Goal: Find specific page/section: Find specific page/section

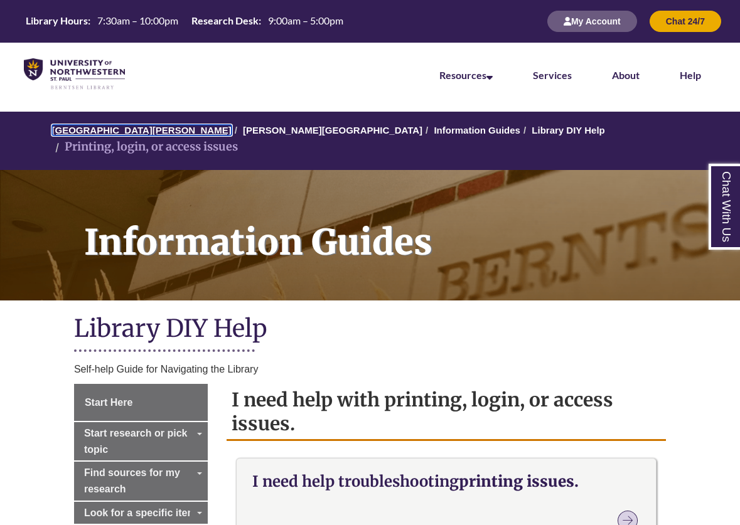
click at [159, 130] on link "[GEOGRAPHIC_DATA][PERSON_NAME]" at bounding box center [141, 130] width 179 height 11
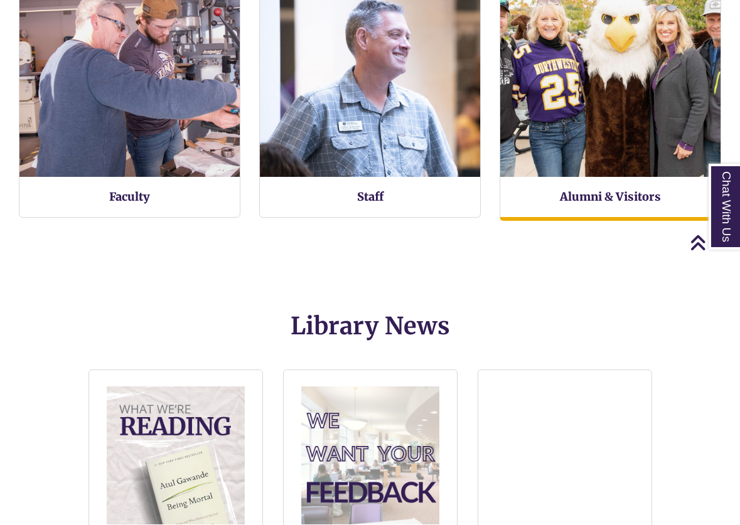
scroll to position [754, 740]
click at [602, 144] on img at bounding box center [610, 66] width 242 height 242
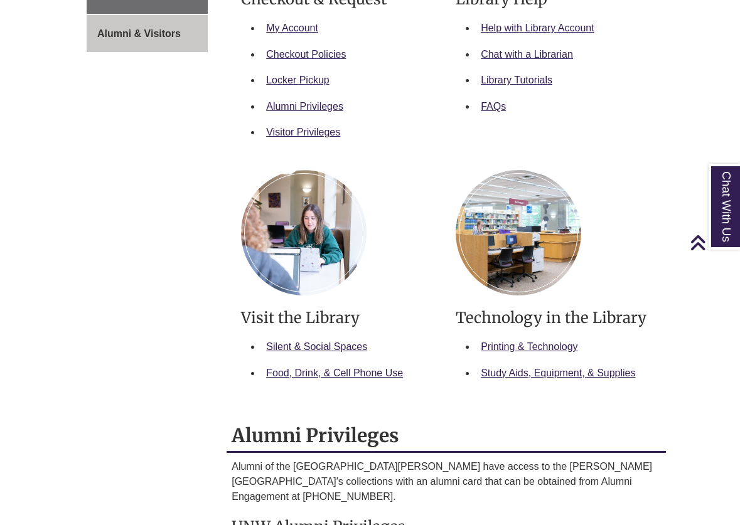
scroll to position [439, 0]
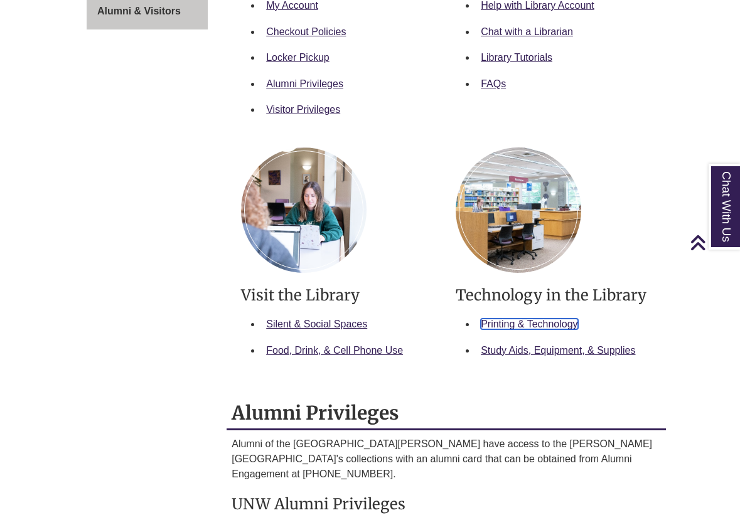
click at [499, 322] on link "Printing & Technology" at bounding box center [529, 324] width 97 height 11
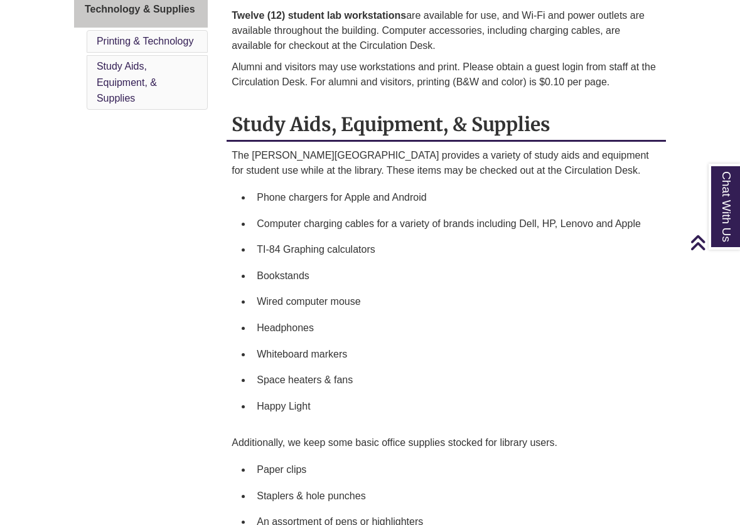
scroll to position [159, 0]
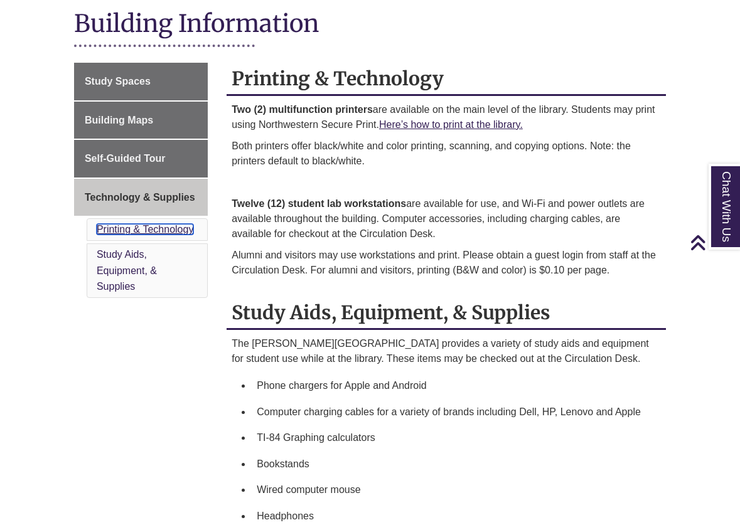
click at [159, 230] on link "Printing & Technology" at bounding box center [145, 229] width 97 height 11
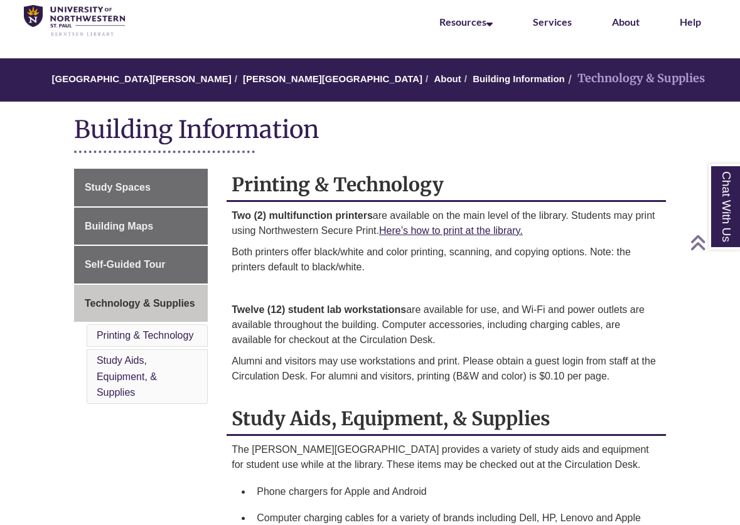
scroll to position [34, 0]
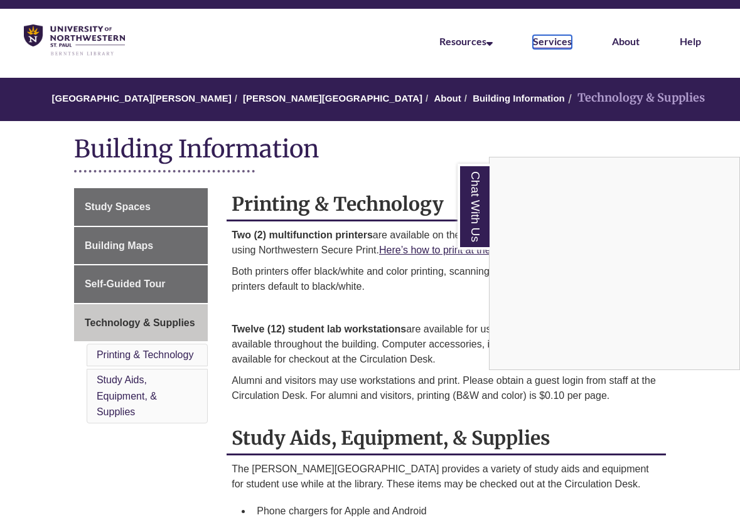
click at [551, 41] on link "Services" at bounding box center [552, 42] width 39 height 14
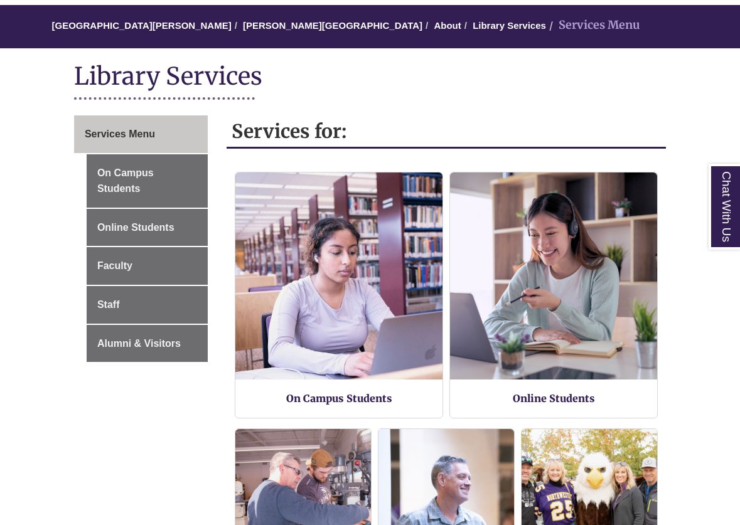
scroll to position [125, 0]
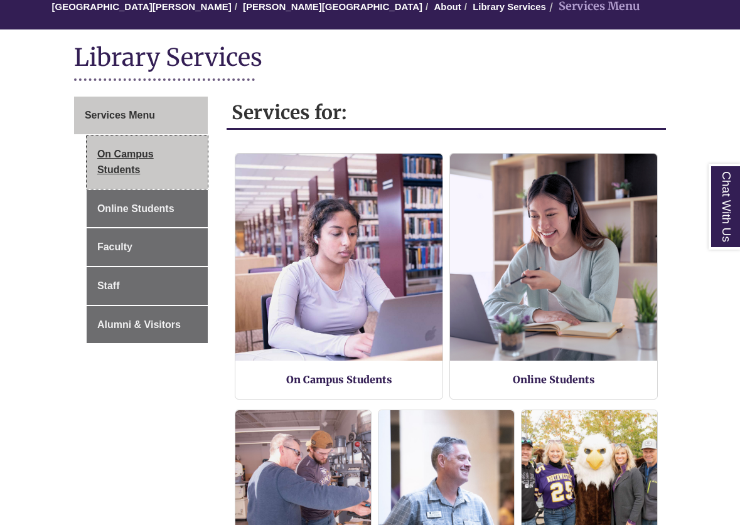
click at [122, 165] on link "On Campus Students" at bounding box center [147, 162] width 121 height 53
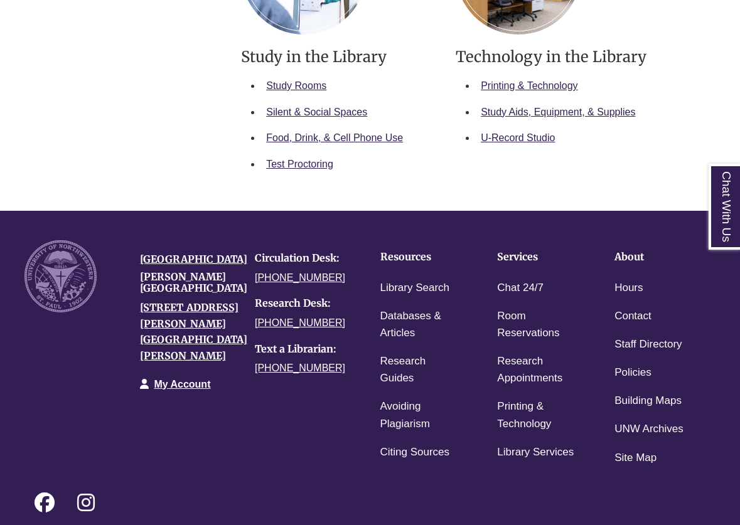
scroll to position [816, 0]
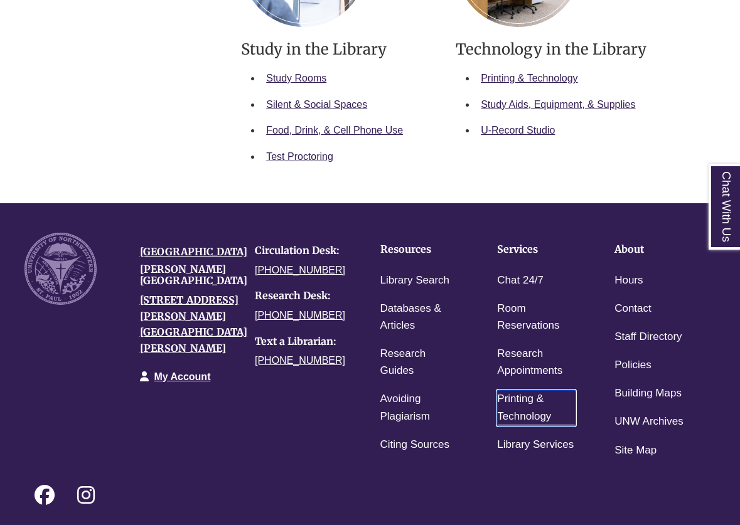
click at [509, 400] on link "Printing & Technology" at bounding box center [536, 407] width 78 height 35
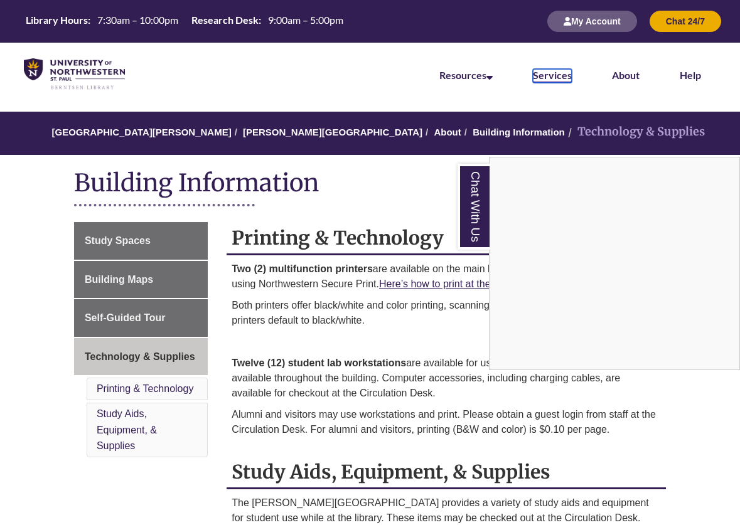
click at [539, 75] on link "Services" at bounding box center [552, 76] width 39 height 14
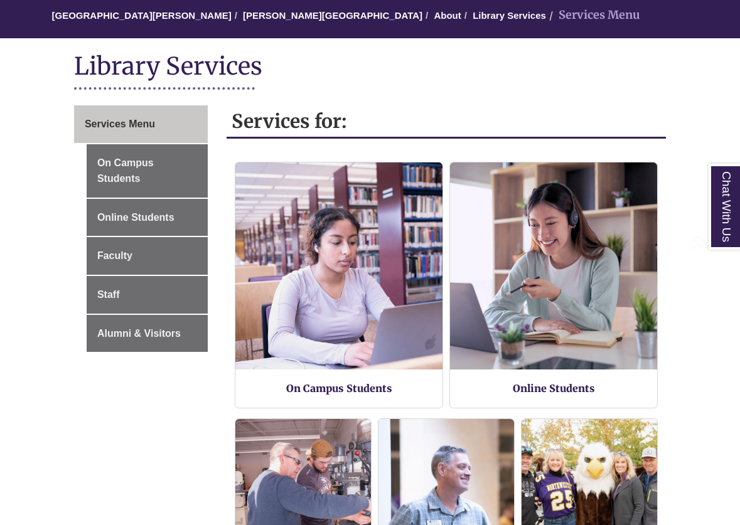
scroll to position [251, 0]
